Goal: Find specific page/section: Find specific page/section

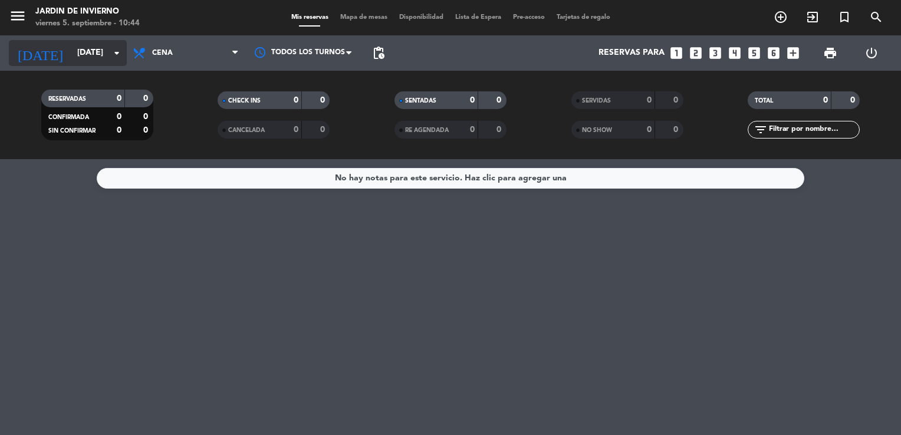
click at [78, 55] on input "[DATE]" at bounding box center [127, 52] width 112 height 21
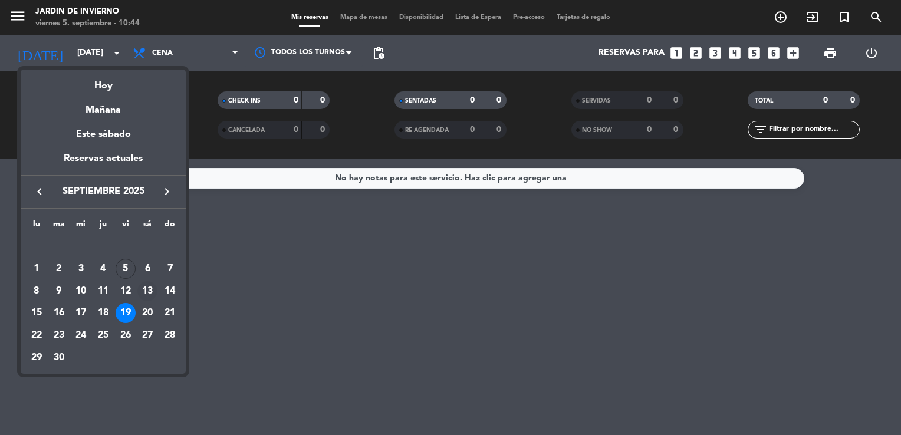
click at [149, 291] on div "13" at bounding box center [147, 291] width 20 height 20
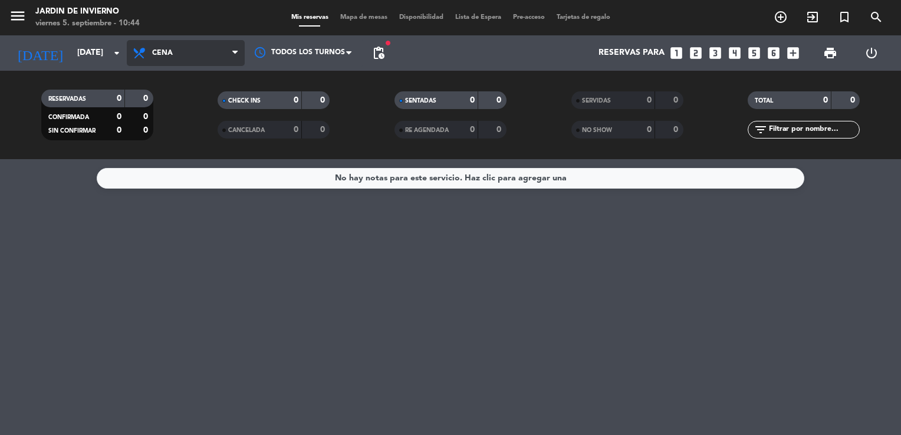
click at [163, 55] on span "Cena" at bounding box center [162, 53] width 21 height 8
click at [167, 152] on div "menu JARDIN DE INVIERNO [DATE] 5. septiembre - 10:44 Mis reservas Mapa de mesas…" at bounding box center [450, 79] width 901 height 159
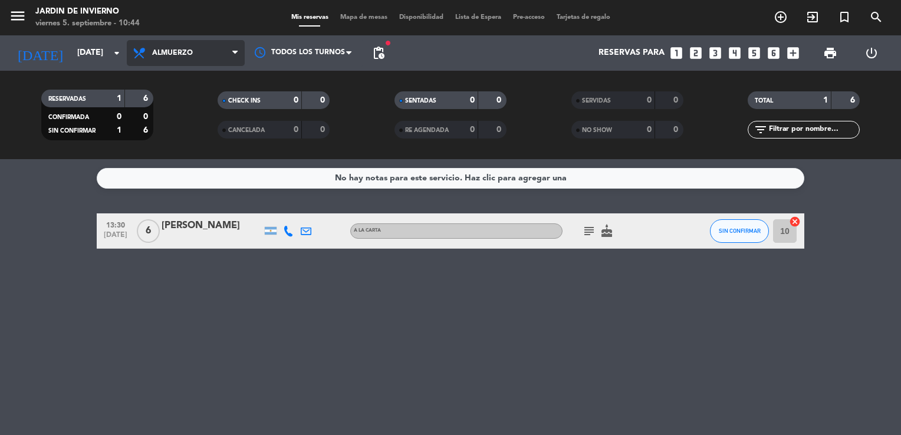
click at [178, 52] on span "Almuerzo" at bounding box center [172, 53] width 41 height 8
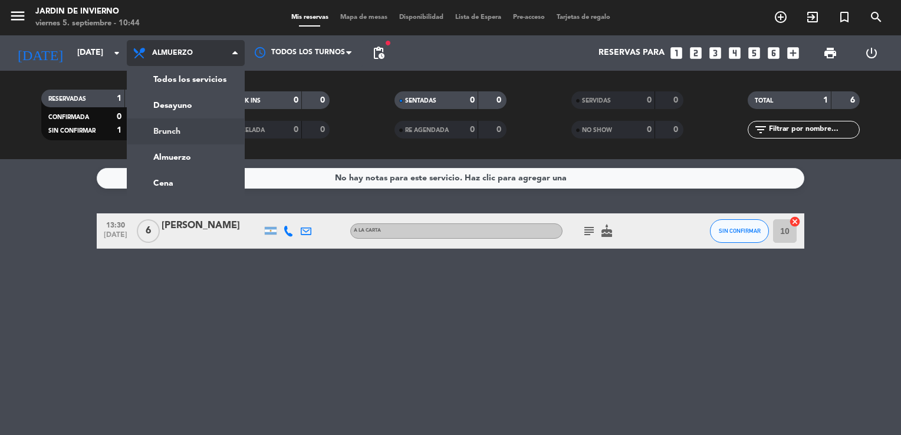
click at [177, 138] on div "menu JARDIN DE INVIERNO [DATE] 5. septiembre - 10:44 Mis reservas Mapa de mesas…" at bounding box center [450, 79] width 901 height 159
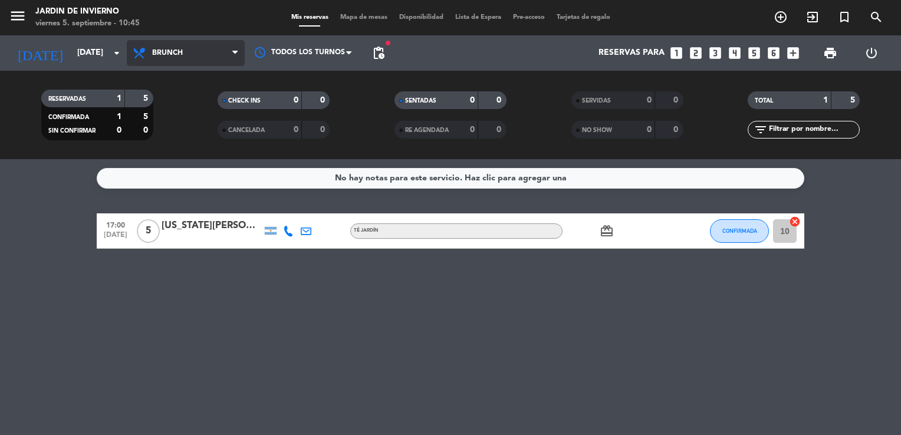
click at [173, 51] on span "Brunch" at bounding box center [167, 53] width 31 height 8
click at [180, 157] on div "menu JARDIN DE INVIERNO [DATE] 5. septiembre - 10:45 Mis reservas Mapa de mesas…" at bounding box center [450, 79] width 901 height 159
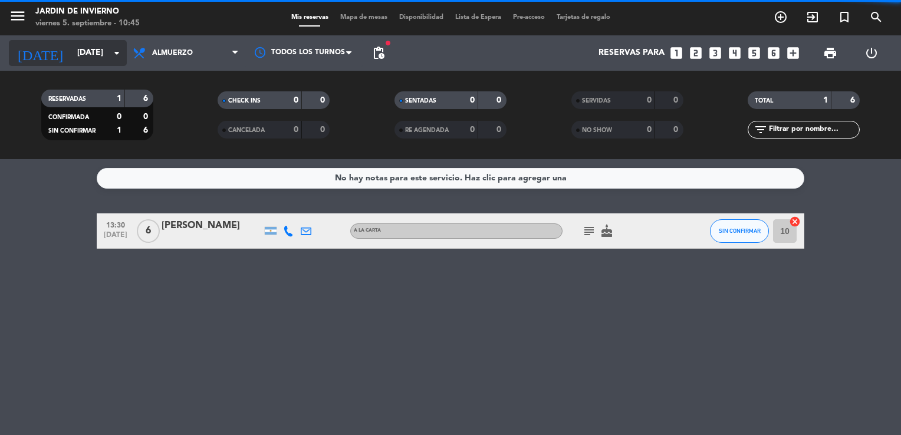
click at [92, 58] on input "[DATE]" at bounding box center [127, 52] width 112 height 21
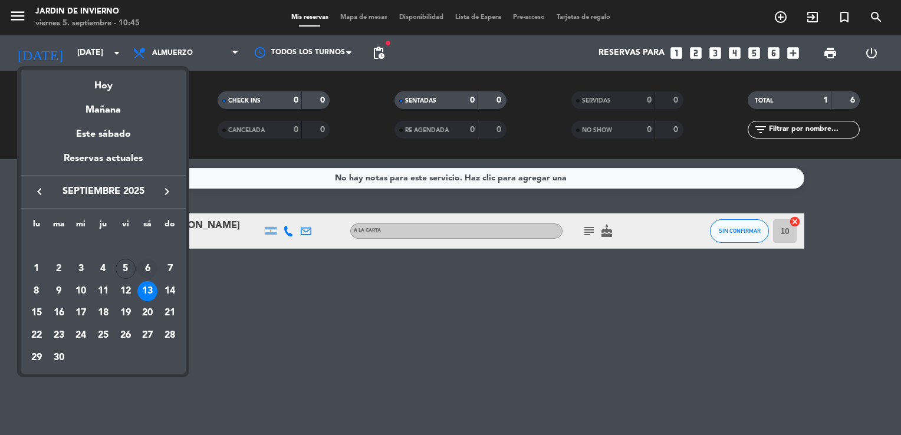
click at [150, 264] on div "6" at bounding box center [147, 269] width 20 height 20
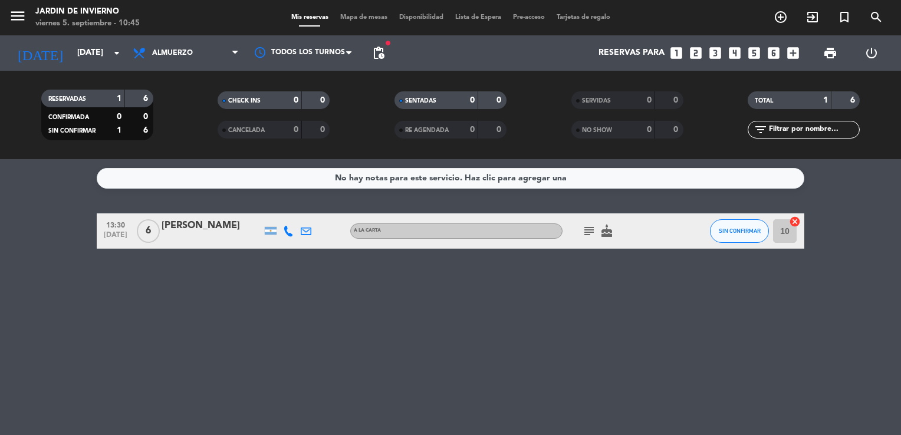
type input "[DATE]"
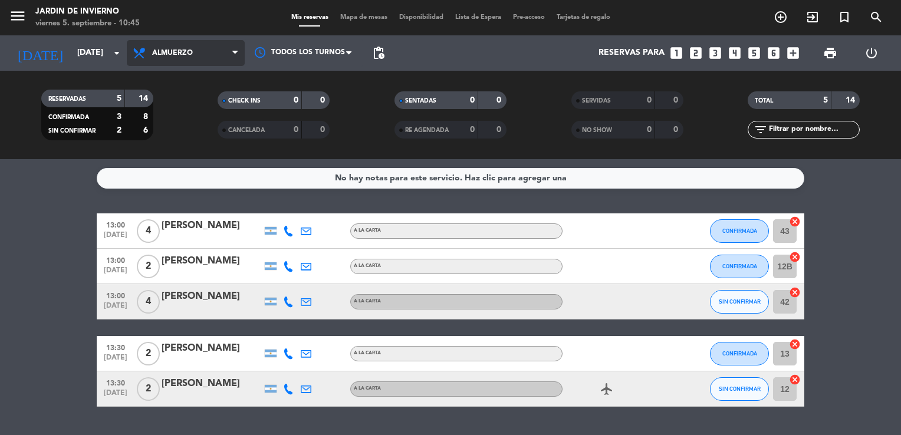
click at [166, 58] on span "Almuerzo" at bounding box center [186, 53] width 118 height 26
click at [170, 132] on div "menu JARDIN DE INVIERNO [DATE] 5. septiembre - 10:45 Mis reservas Mapa de mesas…" at bounding box center [450, 79] width 901 height 159
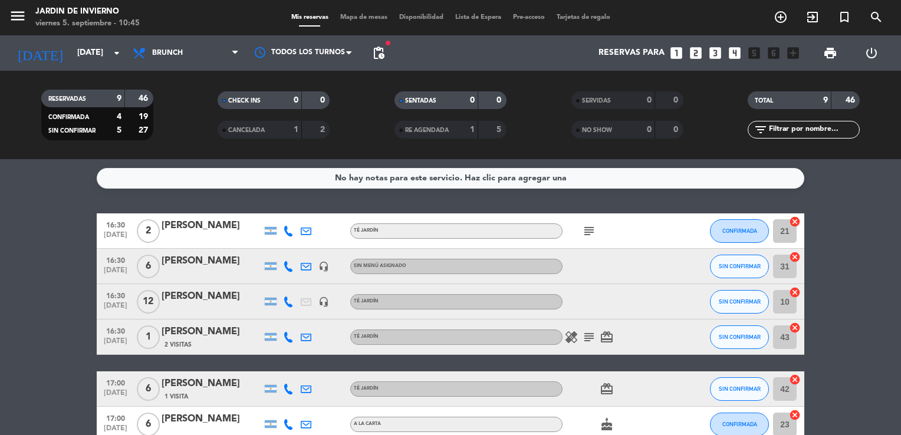
click at [470, 20] on span "Lista de Espera" at bounding box center [478, 17] width 58 height 6
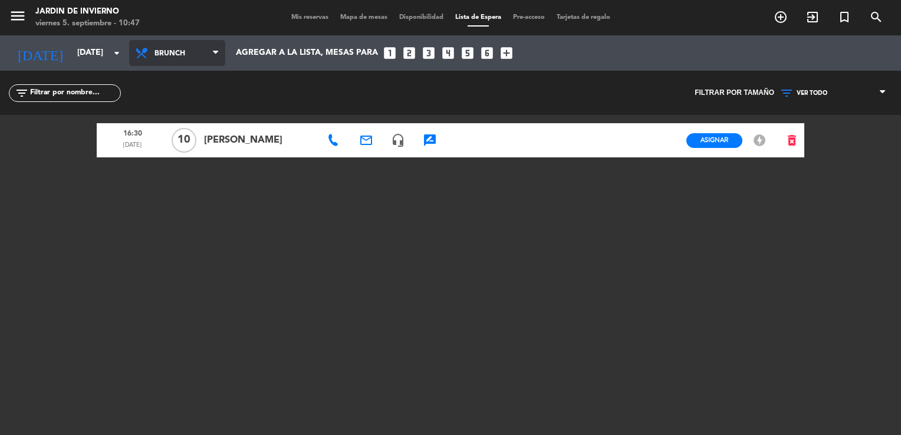
click at [163, 55] on span "Brunch" at bounding box center [182, 53] width 56 height 22
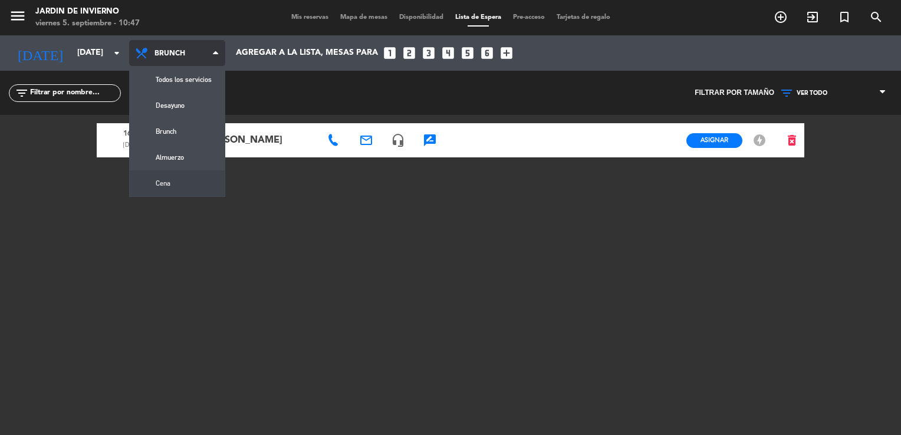
click at [167, 183] on div "menu JARDIN DE INVIERNO [DATE] 5. septiembre - 10:47 Mis reservas Mapa de mesas…" at bounding box center [450, 217] width 901 height 435
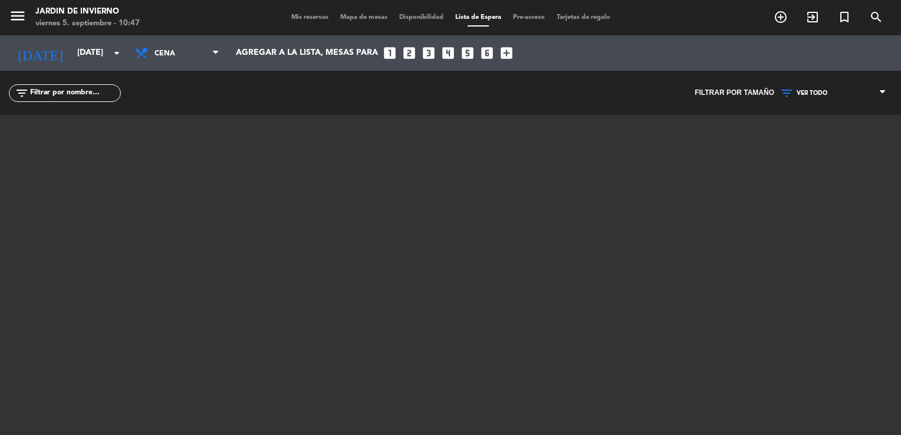
click at [311, 21] on span "Mis reservas" at bounding box center [309, 17] width 49 height 6
